Goal: Task Accomplishment & Management: Use online tool/utility

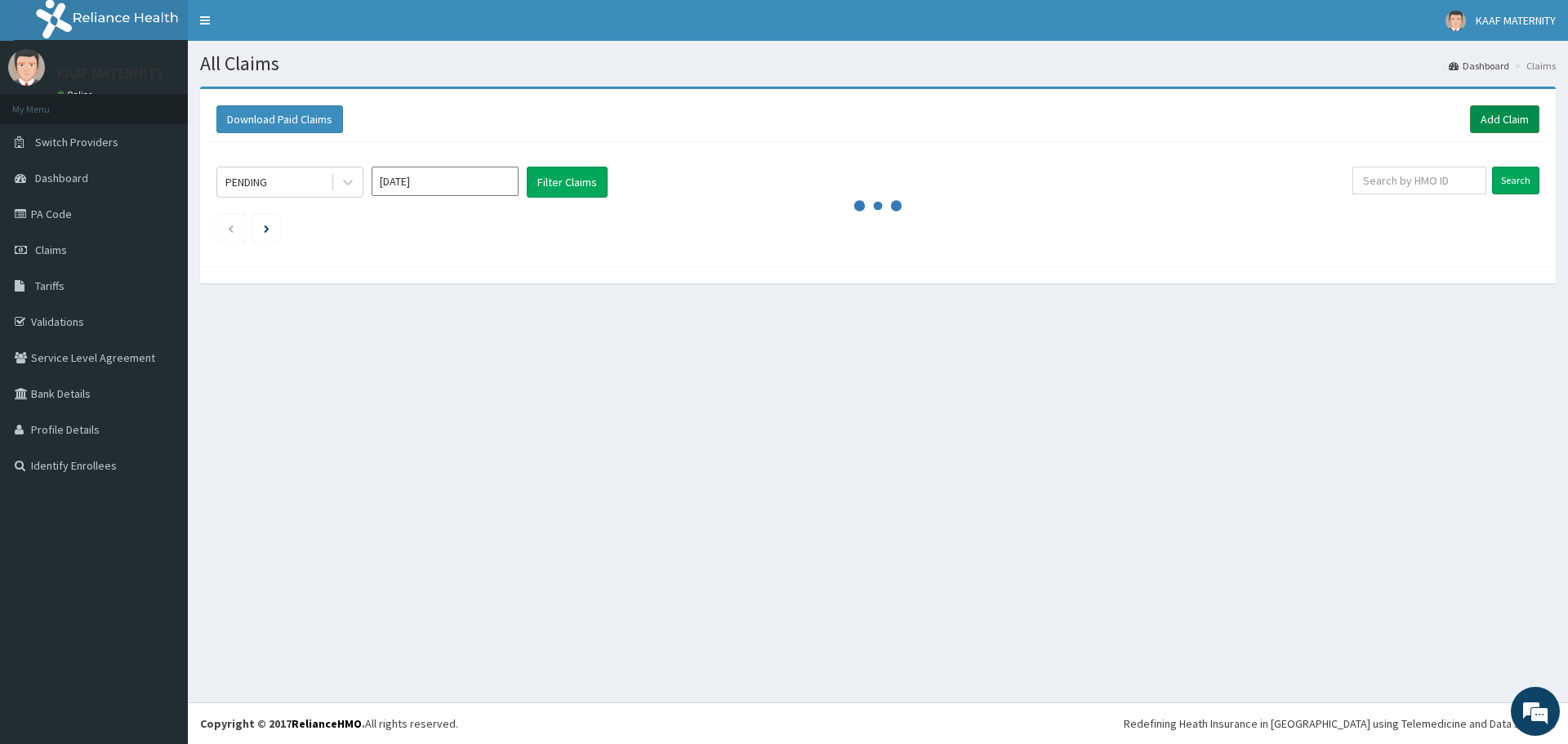
click at [1492, 120] on link "Add Claim" at bounding box center [1504, 119] width 69 height 28
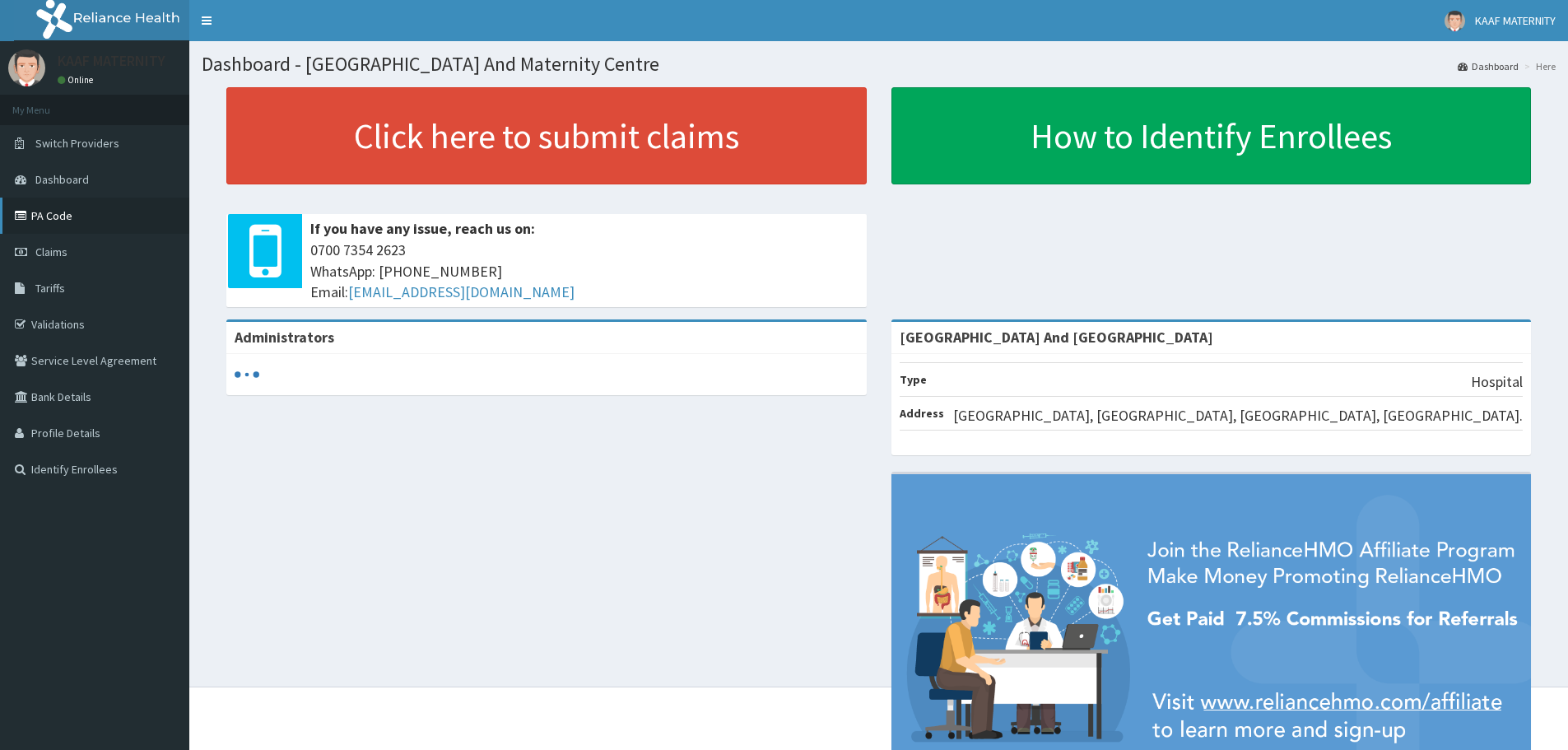
click at [61, 220] on link "PA Code" at bounding box center [94, 215] width 189 height 36
click at [60, 212] on link "PA Code" at bounding box center [94, 215] width 189 height 36
